Goal: Task Accomplishment & Management: Complete application form

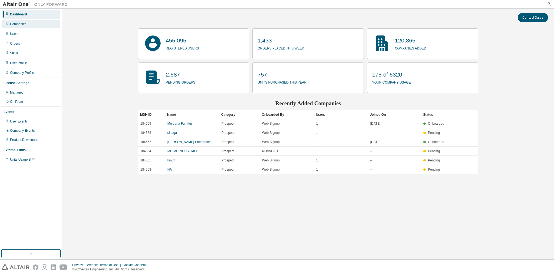
click at [42, 25] on div "Companies" at bounding box center [31, 24] width 58 height 9
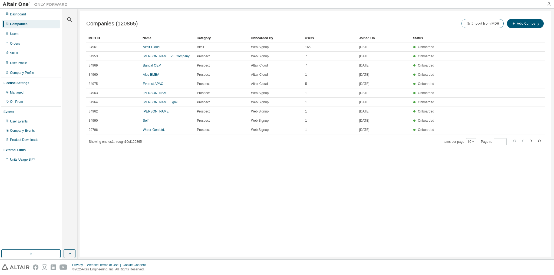
click at [66, 17] on div at bounding box center [69, 16] width 13 height 14
click at [67, 18] on icon "button" at bounding box center [69, 19] width 6 height 6
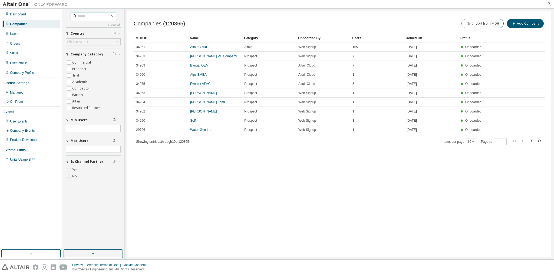
click at [88, 17] on input "text" at bounding box center [93, 16] width 32 height 5
click at [94, 17] on input "text" at bounding box center [93, 16] width 32 height 5
click at [84, 10] on div "Clear all Is Channel Partner Yes No Max Users Min Users Company Category Commer…" at bounding box center [93, 129] width 60 height 240
click at [84, 17] on input "text" at bounding box center [93, 16] width 32 height 5
type input "*"
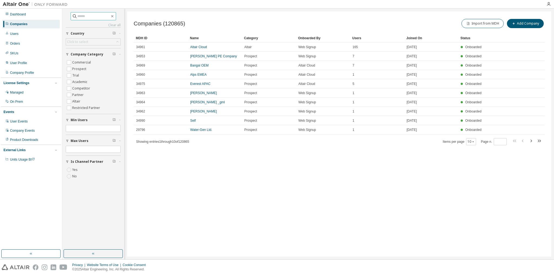
type input "*"
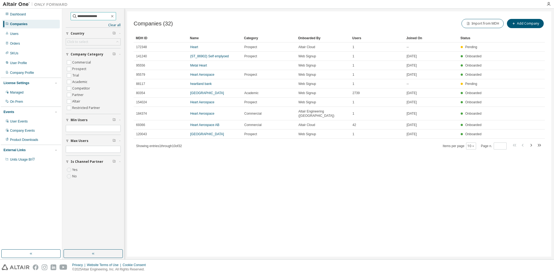
type input "**********"
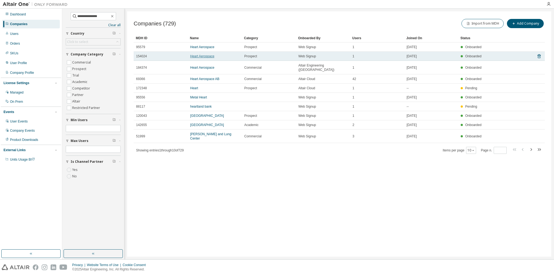
click at [197, 55] on link "Heart Aerospace" at bounding box center [202, 56] width 24 height 4
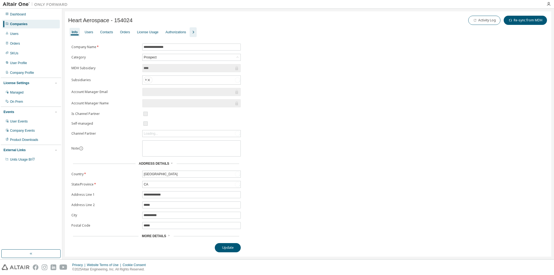
click at [190, 34] on icon "button" at bounding box center [193, 32] width 6 height 6
click at [92, 33] on div "Users" at bounding box center [89, 32] width 8 height 4
click at [92, 31] on div "Users" at bounding box center [89, 32] width 8 height 4
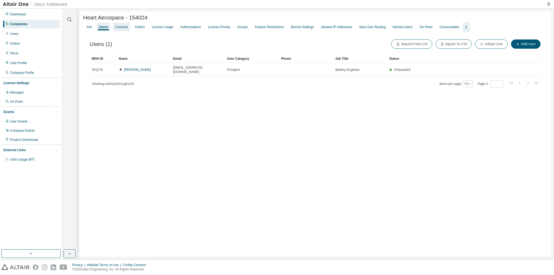
click at [118, 31] on div "Contacts" at bounding box center [121, 27] width 17 height 9
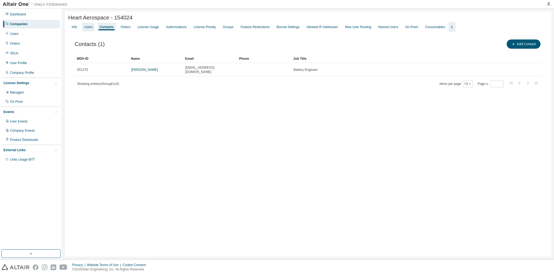
click at [88, 28] on div "Users" at bounding box center [88, 27] width 8 height 4
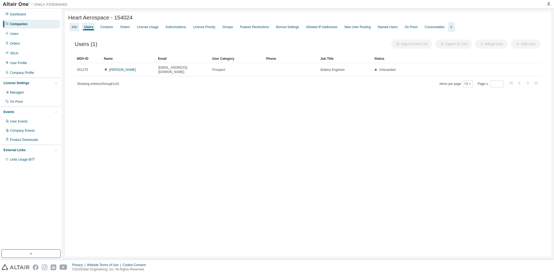
click at [75, 27] on div "Info" at bounding box center [74, 27] width 5 height 4
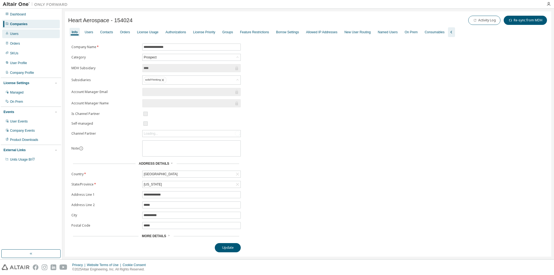
click at [17, 34] on div "Users" at bounding box center [14, 34] width 8 height 4
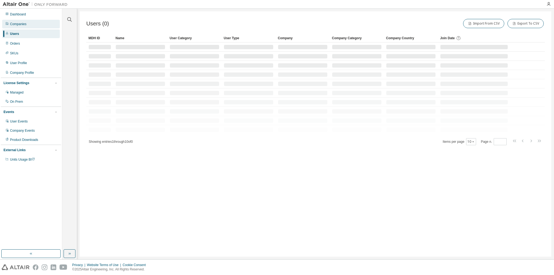
click at [25, 27] on div "Companies" at bounding box center [31, 24] width 58 height 9
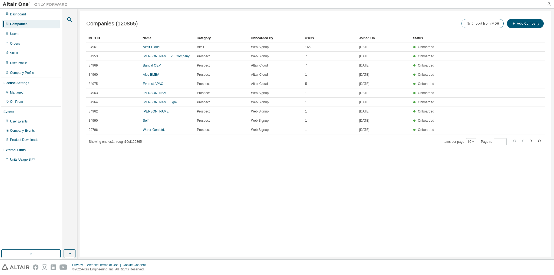
click at [71, 21] on icon "button" at bounding box center [69, 19] width 6 height 6
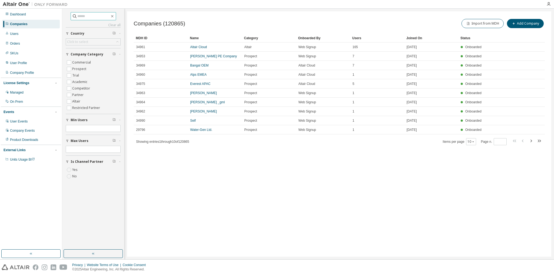
click at [80, 18] on input "text" at bounding box center [93, 16] width 32 height 5
type input "**********"
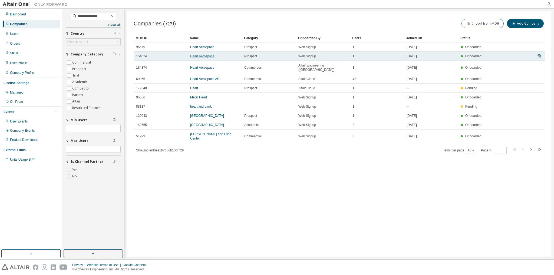
click at [205, 57] on link "Heart Aerospace" at bounding box center [202, 56] width 24 height 4
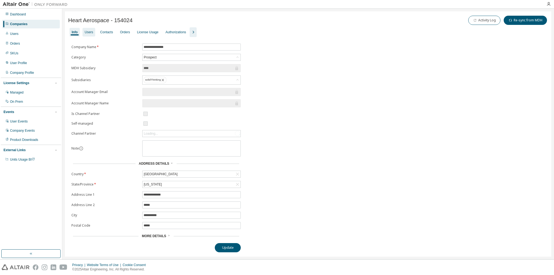
click at [87, 36] on div "Users" at bounding box center [89, 32] width 13 height 9
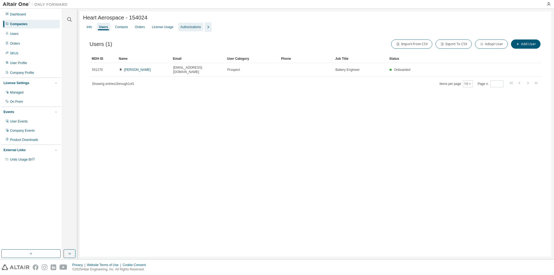
click at [192, 29] on div "Authorizations" at bounding box center [191, 27] width 21 height 4
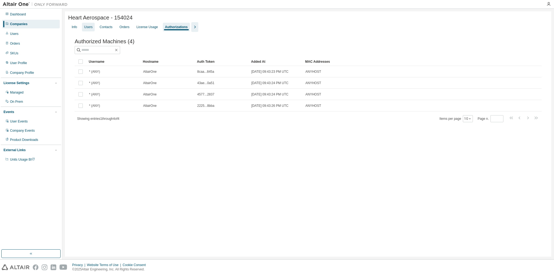
click at [92, 29] on div "Users" at bounding box center [88, 27] width 8 height 4
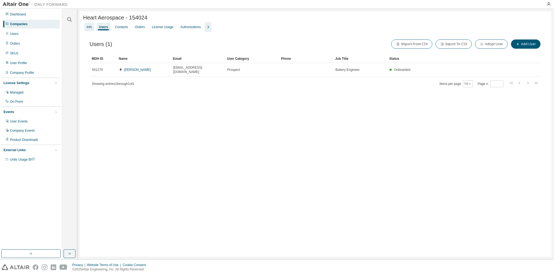
click at [86, 28] on div "Info" at bounding box center [89, 27] width 10 height 9
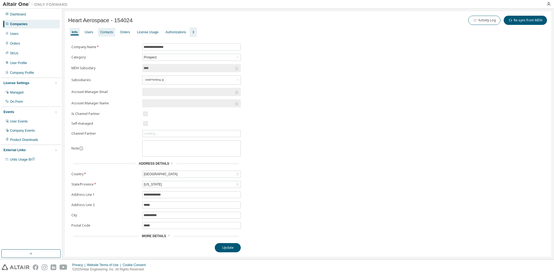
click at [106, 32] on div "Contacts" at bounding box center [106, 32] width 13 height 4
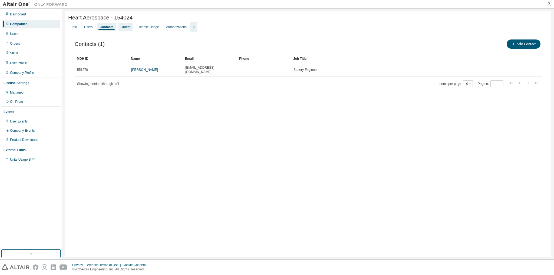
click at [125, 31] on div "Orders" at bounding box center [126, 27] width 14 height 9
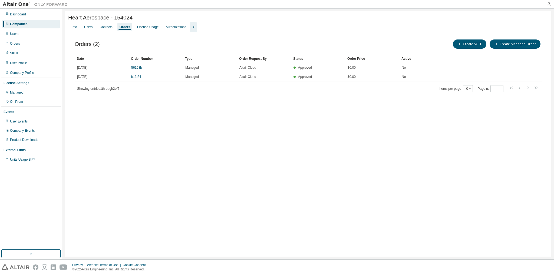
click at [193, 27] on icon "button" at bounding box center [193, 27] width 6 height 6
click at [148, 29] on div "License Usage" at bounding box center [147, 27] width 21 height 4
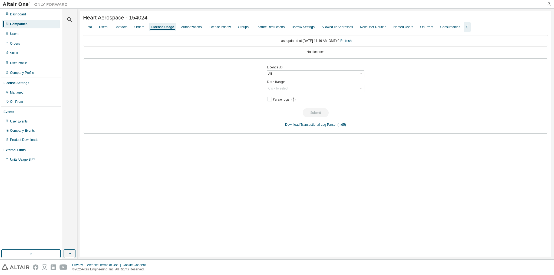
click at [78, 19] on div "Clear all Collapse on share string Yes No Only used licenses Yes No Only my usa…" at bounding box center [308, 134] width 492 height 251
click at [70, 19] on icon "button" at bounding box center [69, 19] width 6 height 6
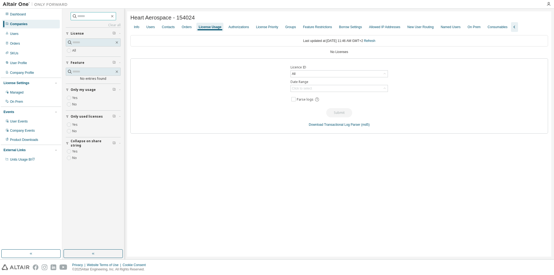
click at [94, 18] on input "text" at bounding box center [93, 16] width 32 height 5
type input "**********"
drag, startPoint x: 335, startPoint y: 70, endPoint x: 326, endPoint y: 77, distance: 10.8
click at [326, 77] on div "Licence ID All Date Range Click to select Parse logs Submit Download Transactio…" at bounding box center [339, 95] width 418 height 75
click at [169, 28] on div "Contacts" at bounding box center [168, 27] width 13 height 4
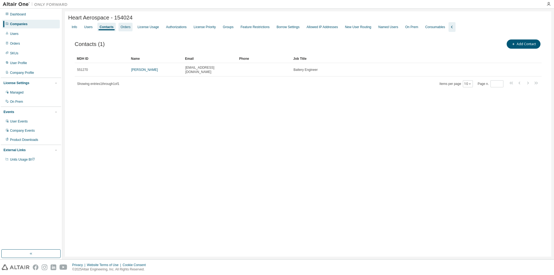
click at [126, 28] on div "Orders" at bounding box center [126, 27] width 10 height 4
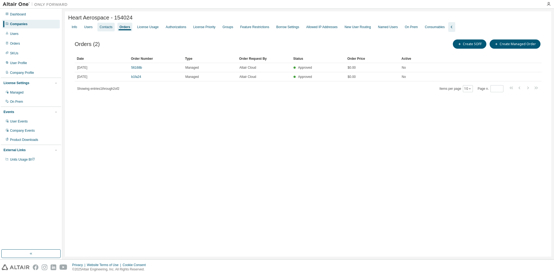
click at [103, 28] on div "Contacts" at bounding box center [106, 27] width 13 height 4
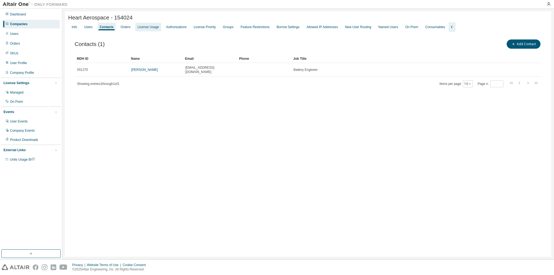
click at [138, 28] on div "License Usage" at bounding box center [148, 27] width 21 height 4
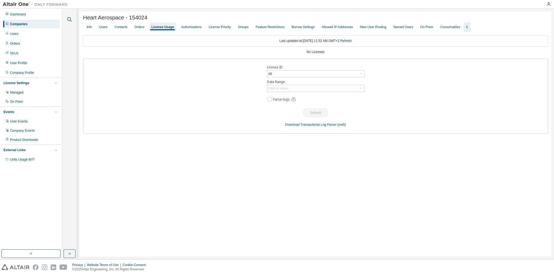
click at [70, 21] on icon "button" at bounding box center [69, 19] width 5 height 5
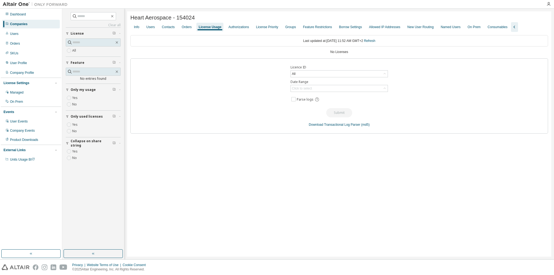
click at [93, 21] on div "Clear all Collapse on share string Yes No Only used licenses Yes No Only my usa…" at bounding box center [93, 88] width 55 height 152
click at [87, 16] on input "text" at bounding box center [93, 16] width 32 height 5
type input "**********"
click at [99, 15] on input "**********" at bounding box center [93, 16] width 32 height 5
click at [26, 34] on div "Users" at bounding box center [31, 34] width 58 height 9
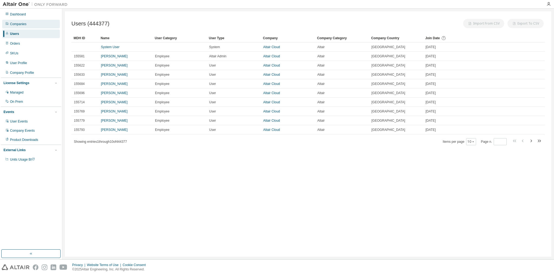
click at [25, 25] on div "Companies" at bounding box center [18, 24] width 17 height 4
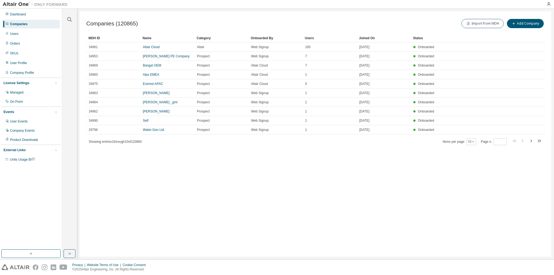
click at [77, 21] on div "Clear all Is Channel Partner Yes No Max Users Min Users Company Category Commer…" at bounding box center [308, 134] width 492 height 251
click at [73, 19] on div at bounding box center [69, 16] width 13 height 14
click at [70, 19] on icon "button" at bounding box center [69, 19] width 6 height 6
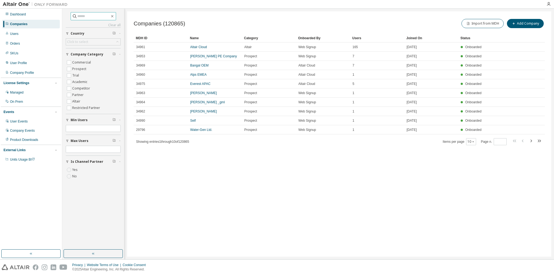
click at [87, 17] on input "text" at bounding box center [93, 16] width 32 height 5
paste input "******"
type input "******"
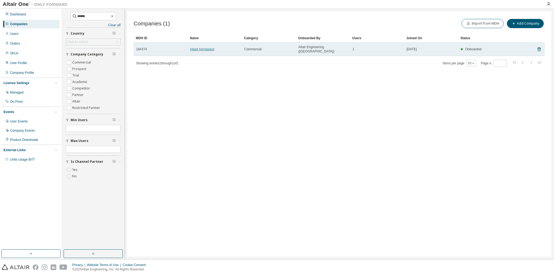
click at [201, 47] on link "Heart Aerospace" at bounding box center [202, 49] width 24 height 4
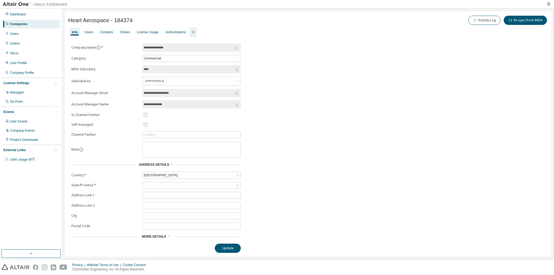
click at [193, 32] on icon "button" at bounding box center [194, 32] width 2 height 3
click at [89, 31] on div "Users" at bounding box center [89, 32] width 8 height 4
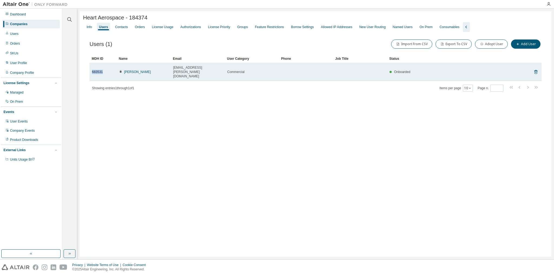
drag, startPoint x: 105, startPoint y: 70, endPoint x: 92, endPoint y: 70, distance: 13.0
click at [92, 70] on td "683531" at bounding box center [103, 72] width 27 height 18
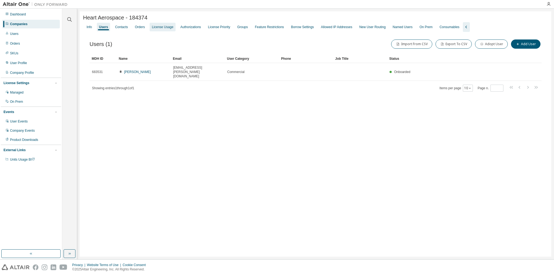
click at [155, 29] on div "License Usage" at bounding box center [162, 27] width 21 height 4
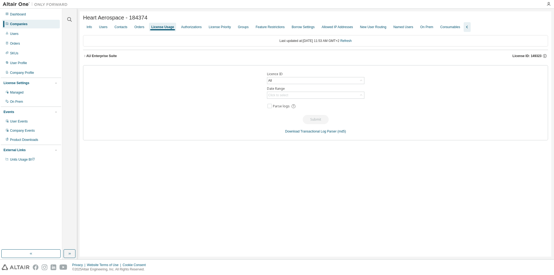
click at [97, 57] on div "AU Enterprise Suite" at bounding box center [101, 56] width 31 height 4
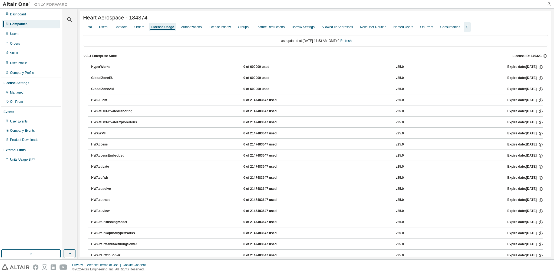
click at [90, 57] on div "AU Enterprise Suite" at bounding box center [101, 56] width 31 height 4
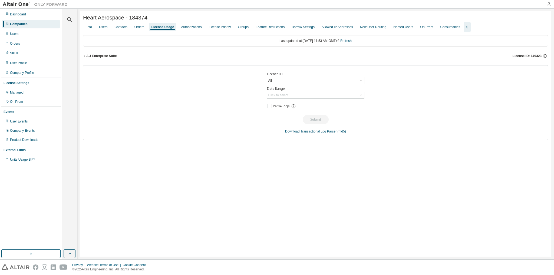
drag, startPoint x: 511, startPoint y: 58, endPoint x: 488, endPoint y: 58, distance: 22.2
click at [531, 56] on div "AU Enterprise Suite License ID: 149323" at bounding box center [317, 56] width 462 height 5
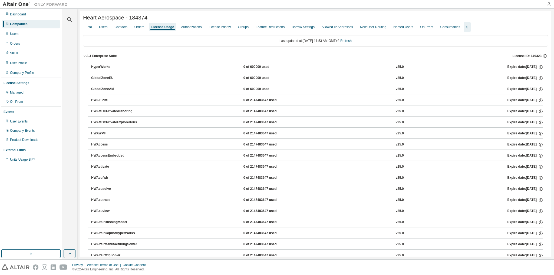
click at [111, 28] on div "Info Users Contacts Orders License Usage Authorizations License Priority Groups…" at bounding box center [315, 27] width 465 height 10
click at [108, 27] on div "Users" at bounding box center [103, 27] width 13 height 9
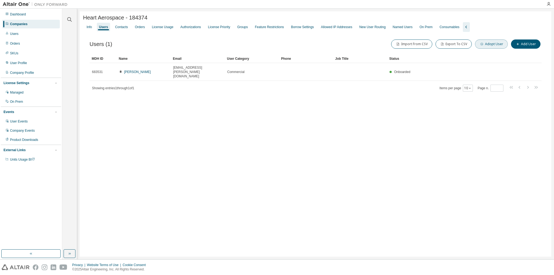
click at [489, 44] on button "Adopt User" at bounding box center [491, 44] width 33 height 9
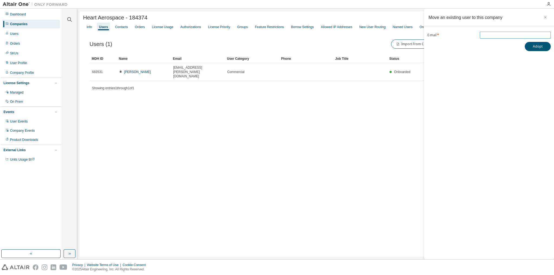
click at [505, 36] on input "email" at bounding box center [516, 35] width 68 height 4
type input "*"
click at [492, 38] on span at bounding box center [515, 35] width 71 height 7
paste input "**********"
type input "**********"
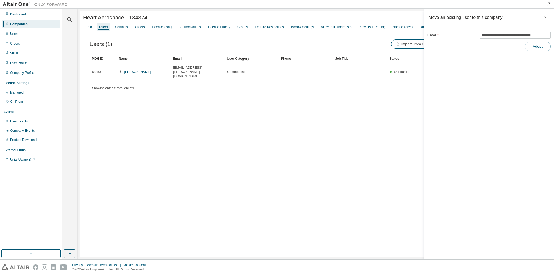
click at [538, 48] on button "Adopt" at bounding box center [538, 46] width 26 height 9
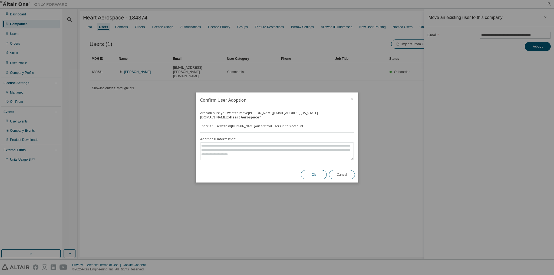
click at [310, 173] on button "Ok" at bounding box center [314, 174] width 26 height 9
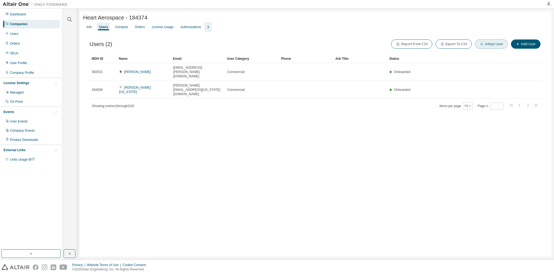
click at [493, 45] on button "Adopt User" at bounding box center [491, 44] width 33 height 9
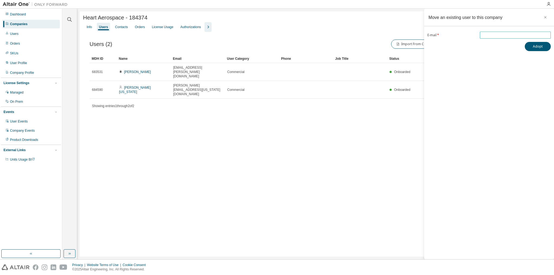
click at [486, 33] on input "email" at bounding box center [516, 35] width 68 height 4
paste input "**********"
type input "**********"
click at [538, 50] on button "Adopt" at bounding box center [538, 46] width 26 height 9
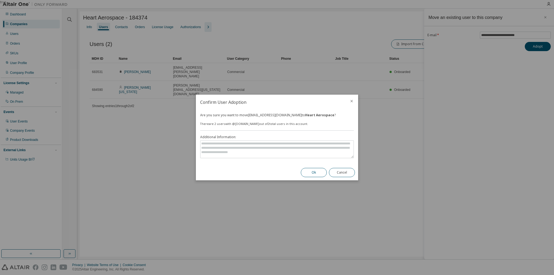
click at [309, 175] on button "Ok" at bounding box center [314, 172] width 26 height 9
click at [352, 102] on icon "close" at bounding box center [352, 101] width 4 height 4
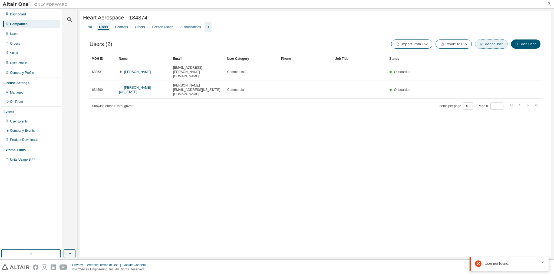
click at [487, 45] on button "Adopt User" at bounding box center [491, 44] width 33 height 9
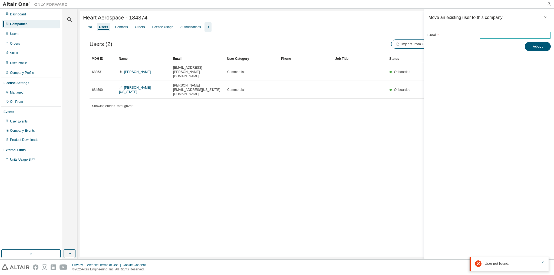
click at [495, 32] on span at bounding box center [515, 35] width 71 height 7
click at [487, 35] on input "email" at bounding box center [516, 35] width 68 height 4
paste input "**********"
type input "**********"
click at [535, 46] on button "Adopt" at bounding box center [538, 46] width 26 height 9
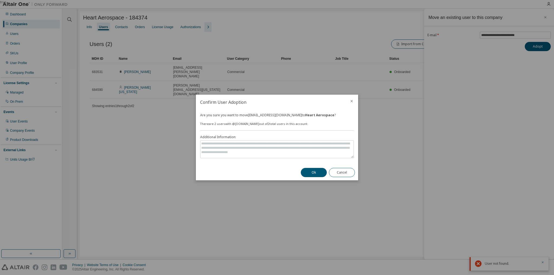
click at [354, 100] on icon "close" at bounding box center [352, 101] width 4 height 4
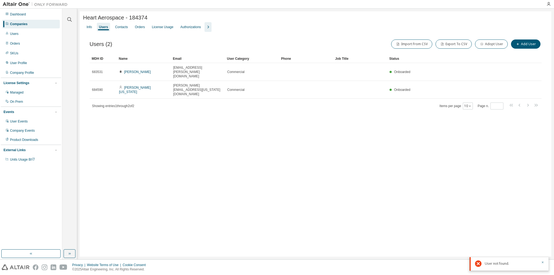
drag, startPoint x: 129, startPoint y: 77, endPoint x: 224, endPoint y: 130, distance: 108.7
click at [129, 86] on link "[PERSON_NAME][US_STATE]" at bounding box center [135, 90] width 32 height 8
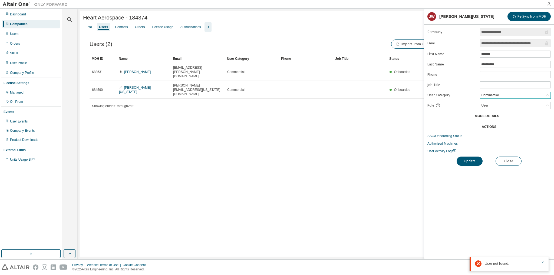
click at [505, 94] on div "Commercial" at bounding box center [516, 95] width 70 height 6
click at [495, 103] on div "User" at bounding box center [516, 105] width 70 height 6
click at [494, 114] on li "Admin" at bounding box center [515, 111] width 69 height 7
click at [473, 160] on button "Update" at bounding box center [470, 161] width 26 height 9
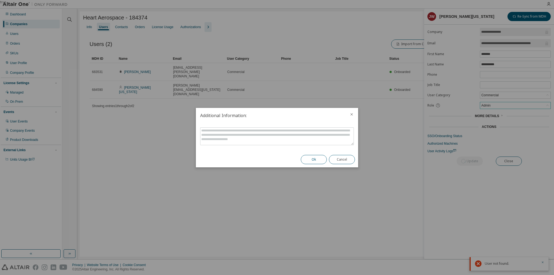
click at [306, 162] on button "Ok" at bounding box center [314, 159] width 26 height 9
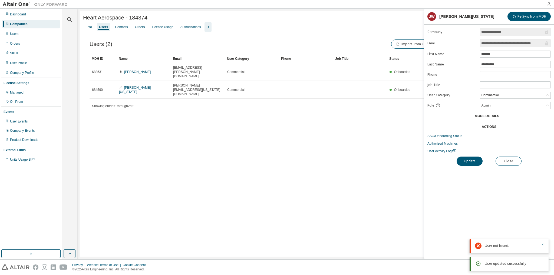
click at [544, 245] on icon "button" at bounding box center [542, 244] width 3 height 3
click at [278, 188] on div "Heart Aerospace - 184374 Clear Load Save Save As Field Operator Value Select fi…" at bounding box center [316, 134] width 472 height 246
drag, startPoint x: 126, startPoint y: 28, endPoint x: 136, endPoint y: 28, distance: 10.0
click at [126, 28] on div "Contacts" at bounding box center [121, 27] width 13 height 4
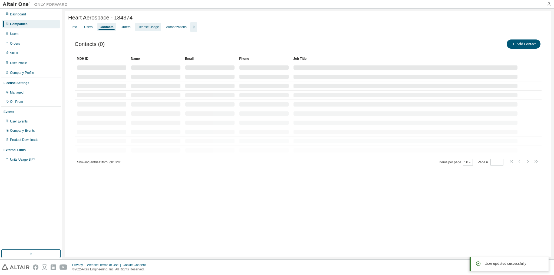
click at [136, 28] on div "License Usage" at bounding box center [148, 27] width 26 height 9
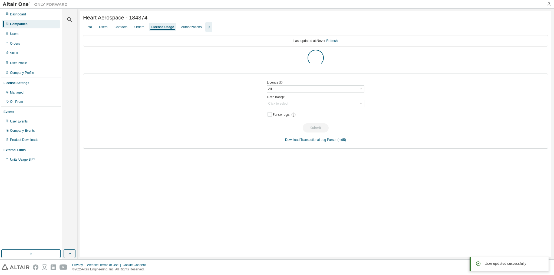
click at [209, 28] on icon "button" at bounding box center [209, 27] width 6 height 6
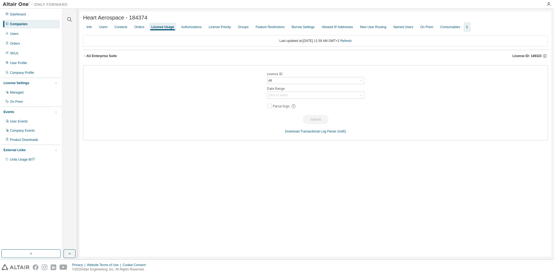
click at [99, 58] on div "AU Enterprise Suite" at bounding box center [101, 56] width 31 height 4
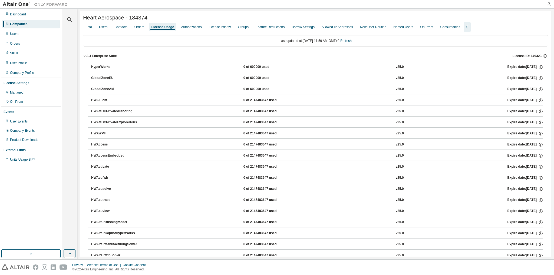
click at [183, 21] on div "Heart Aerospace - 184374" at bounding box center [315, 18] width 465 height 6
drag, startPoint x: 133, startPoint y: 30, endPoint x: 114, endPoint y: 30, distance: 19.8
click at [135, 29] on div "Orders" at bounding box center [140, 27] width 10 height 4
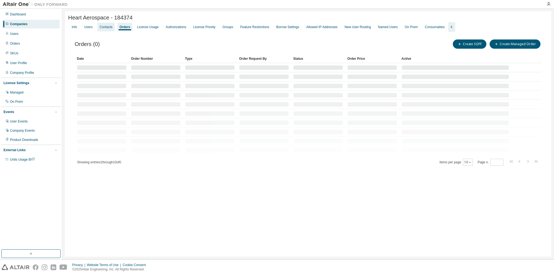
click at [106, 29] on div "Contacts" at bounding box center [106, 27] width 13 height 4
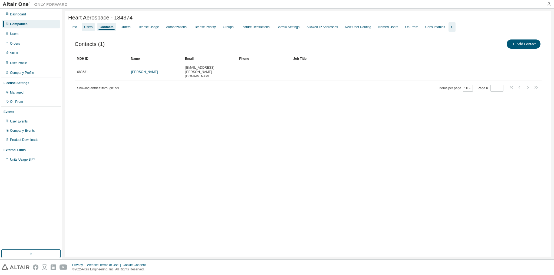
click at [90, 28] on div "Users" at bounding box center [88, 27] width 8 height 4
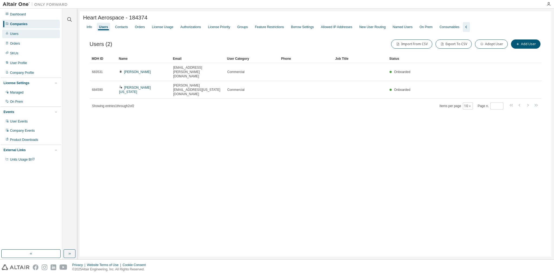
click at [23, 33] on div "Users" at bounding box center [31, 34] width 58 height 9
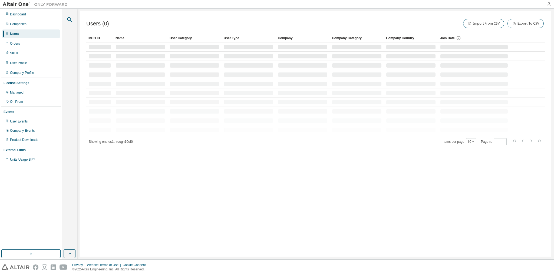
click at [70, 20] on icon "button" at bounding box center [69, 19] width 6 height 6
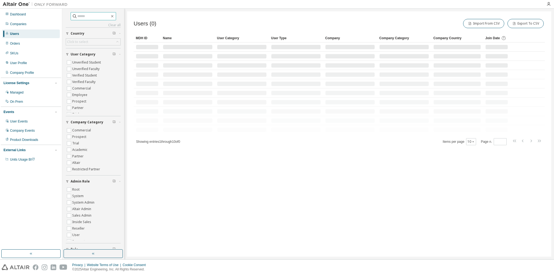
click at [87, 16] on input "text" at bounding box center [93, 16] width 32 height 5
paste input "**********"
type input "**********"
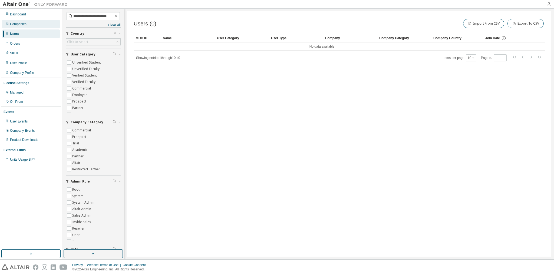
click at [21, 24] on div "Companies" at bounding box center [18, 24] width 17 height 4
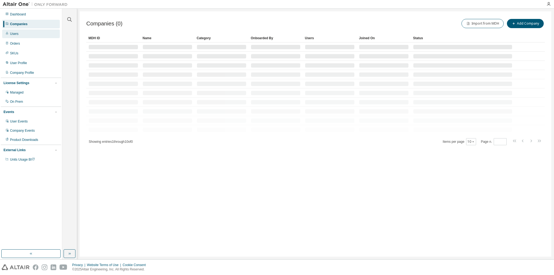
click at [24, 36] on div "Users" at bounding box center [31, 34] width 58 height 9
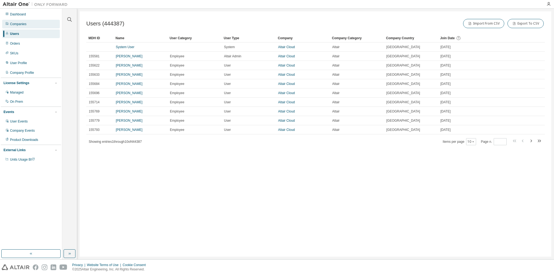
click at [26, 25] on div "Companies" at bounding box center [18, 24] width 17 height 4
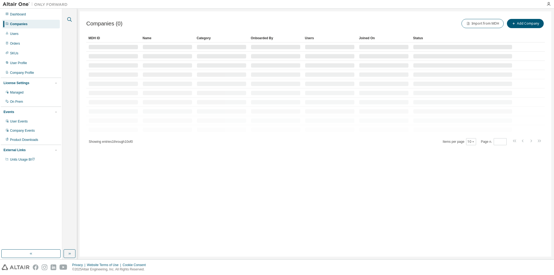
click at [72, 21] on button "button" at bounding box center [69, 19] width 7 height 7
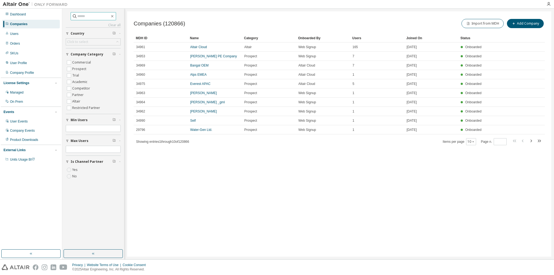
paste input "*****"
click at [77, 18] on input "*****" at bounding box center [93, 16] width 32 height 5
type input "******"
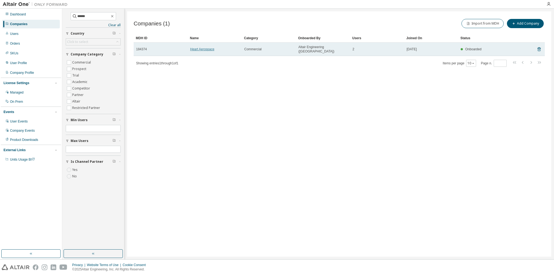
click at [197, 48] on link "Heart Aerospace" at bounding box center [202, 49] width 24 height 4
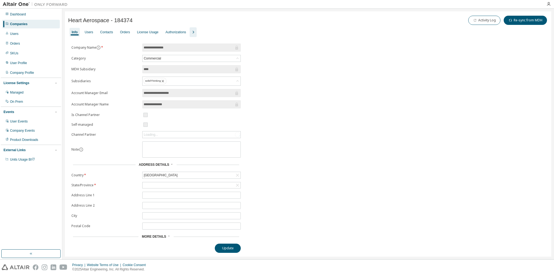
click at [191, 33] on icon "button" at bounding box center [193, 32] width 6 height 6
click at [91, 32] on div "Users" at bounding box center [89, 32] width 8 height 4
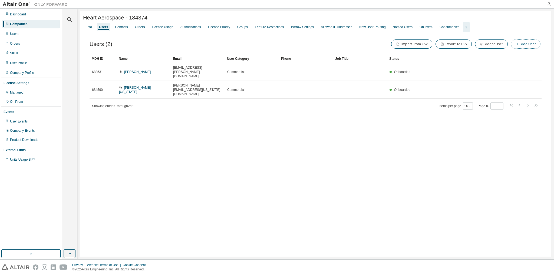
click at [517, 46] on button "Add User" at bounding box center [526, 44] width 30 height 9
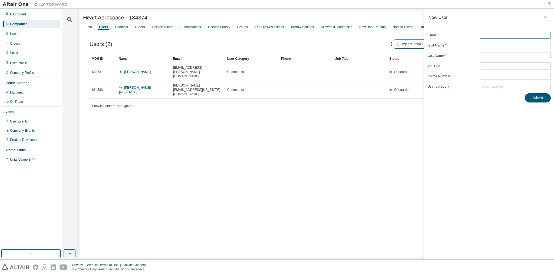
click at [493, 36] on input "text" at bounding box center [516, 35] width 68 height 4
paste input "*****"
type input "*****"
drag, startPoint x: 496, startPoint y: 35, endPoint x: 472, endPoint y: 35, distance: 24.4
click at [472, 35] on form "E-mail * ***** First Name * Last Name * Job Title Phone Number User category Se…" at bounding box center [489, 61] width 123 height 58
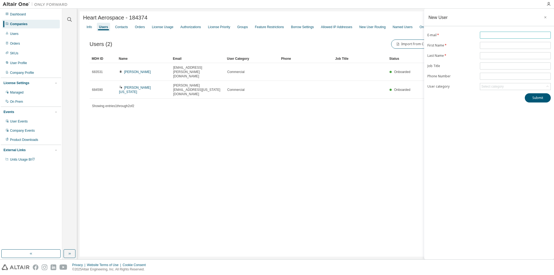
paste input "**********"
type input "**********"
click at [491, 44] on input "text" at bounding box center [516, 45] width 68 height 4
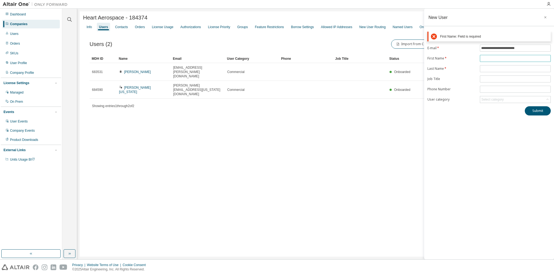
click at [493, 57] on input "text" at bounding box center [516, 58] width 68 height 4
type input "******"
click at [483, 72] on form "**********" at bounding box center [489, 74] width 123 height 58
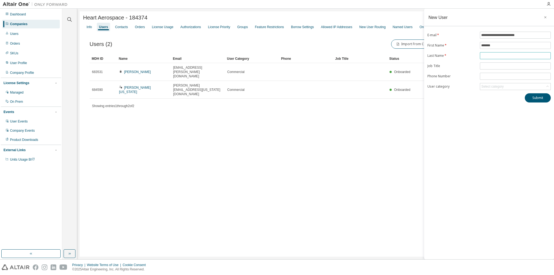
click at [484, 56] on input "text" at bounding box center [516, 56] width 68 height 4
type input "*****"
click at [535, 97] on button "Submit" at bounding box center [538, 97] width 26 height 9
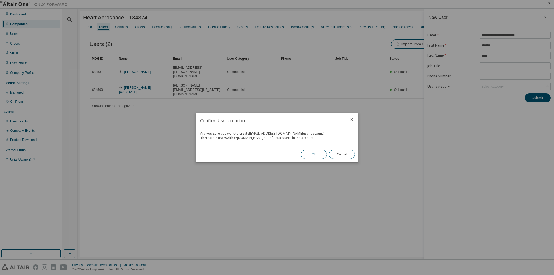
click at [308, 151] on button "Ok" at bounding box center [314, 154] width 26 height 9
click at [343, 155] on button "Close" at bounding box center [342, 154] width 26 height 9
